Goal: Information Seeking & Learning: Learn about a topic

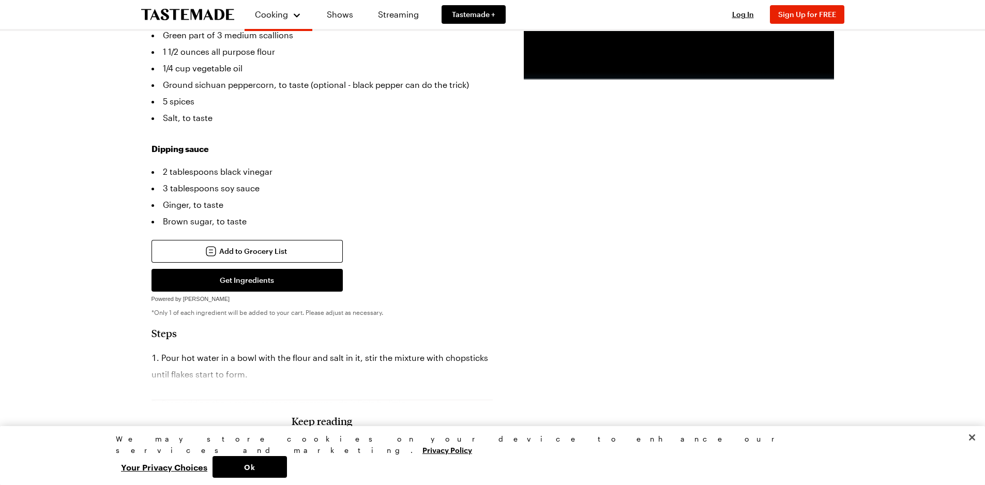
scroll to position [31, 4]
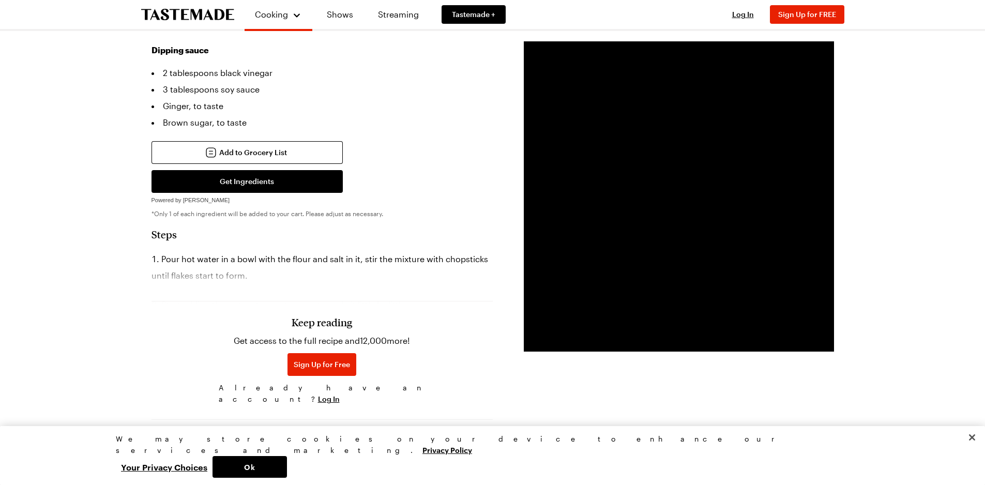
scroll to position [468, 0]
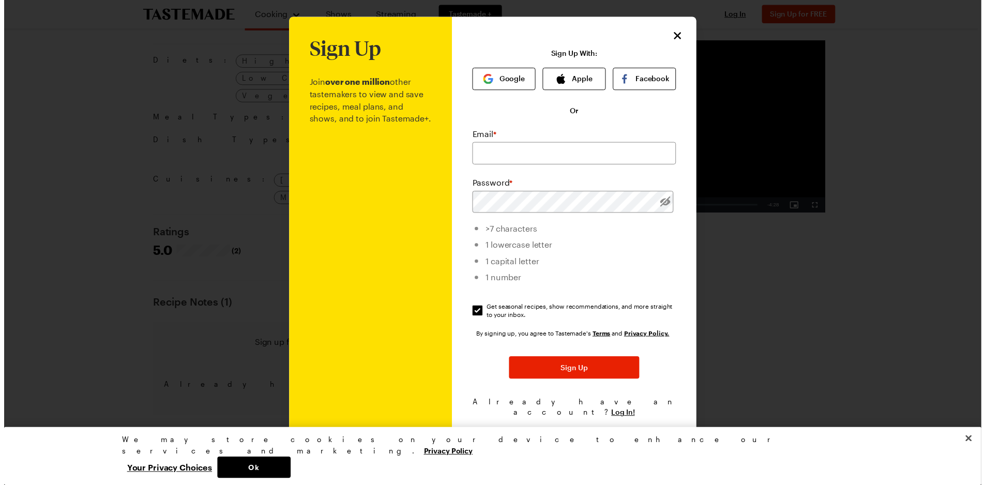
scroll to position [873, 0]
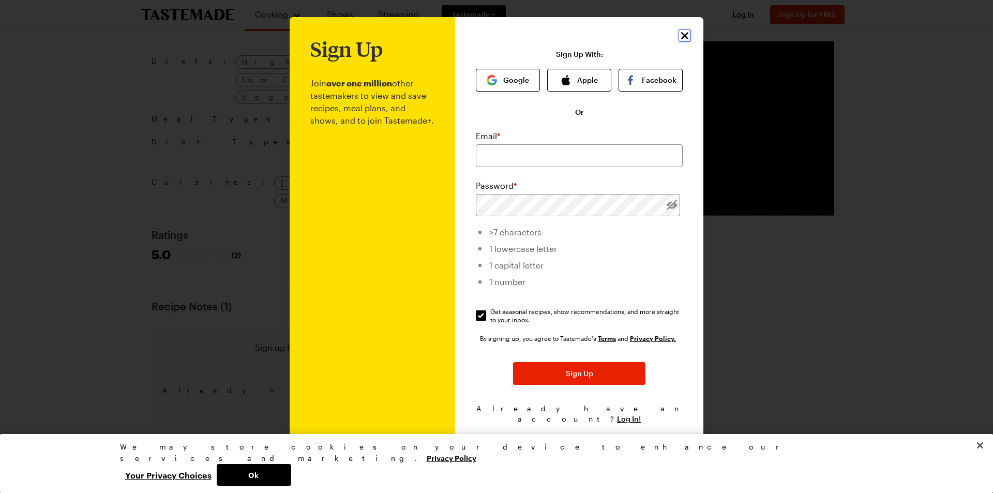
click at [690, 41] on button "Close" at bounding box center [684, 35] width 12 height 12
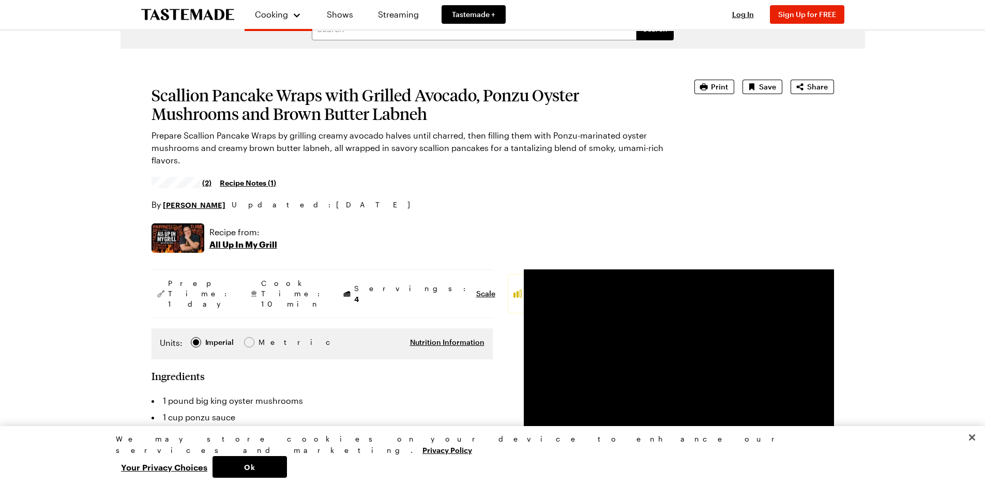
scroll to position [0, 0]
